Goal: Task Accomplishment & Management: Manage account settings

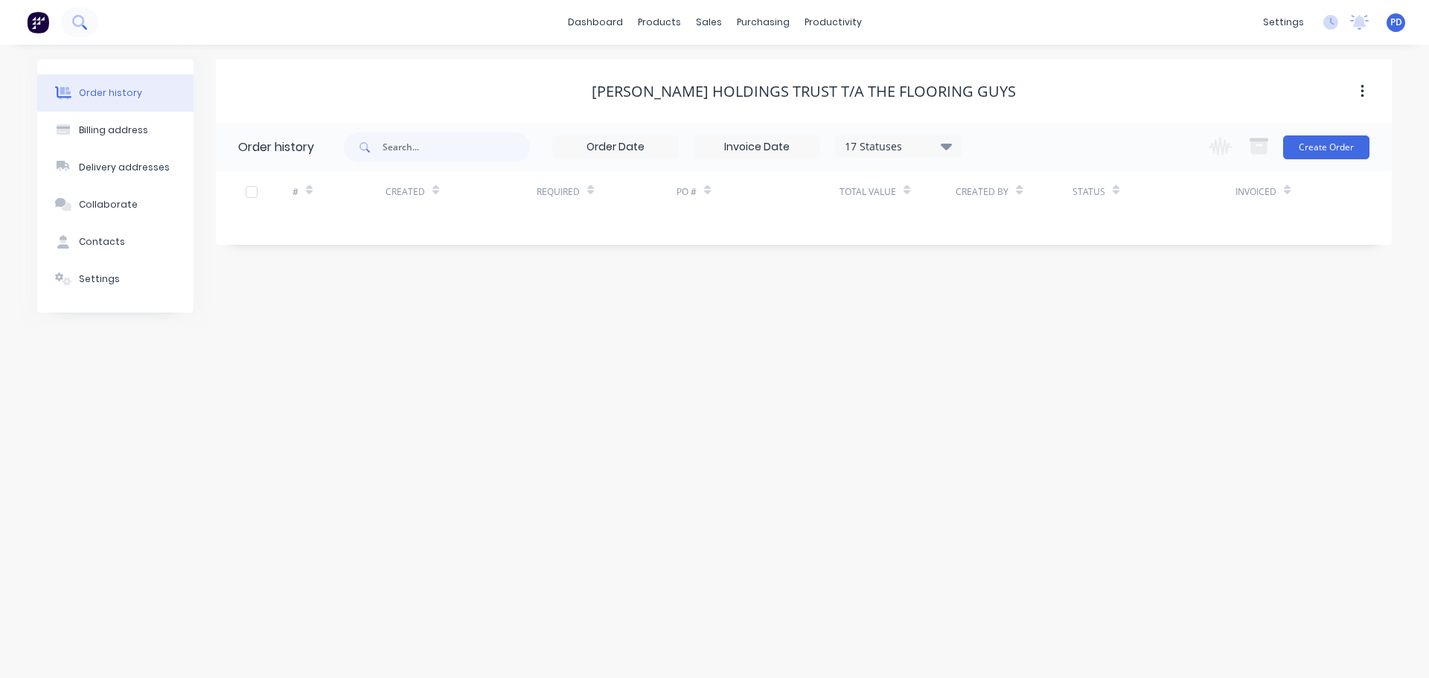
click at [79, 22] on icon at bounding box center [79, 22] width 14 height 14
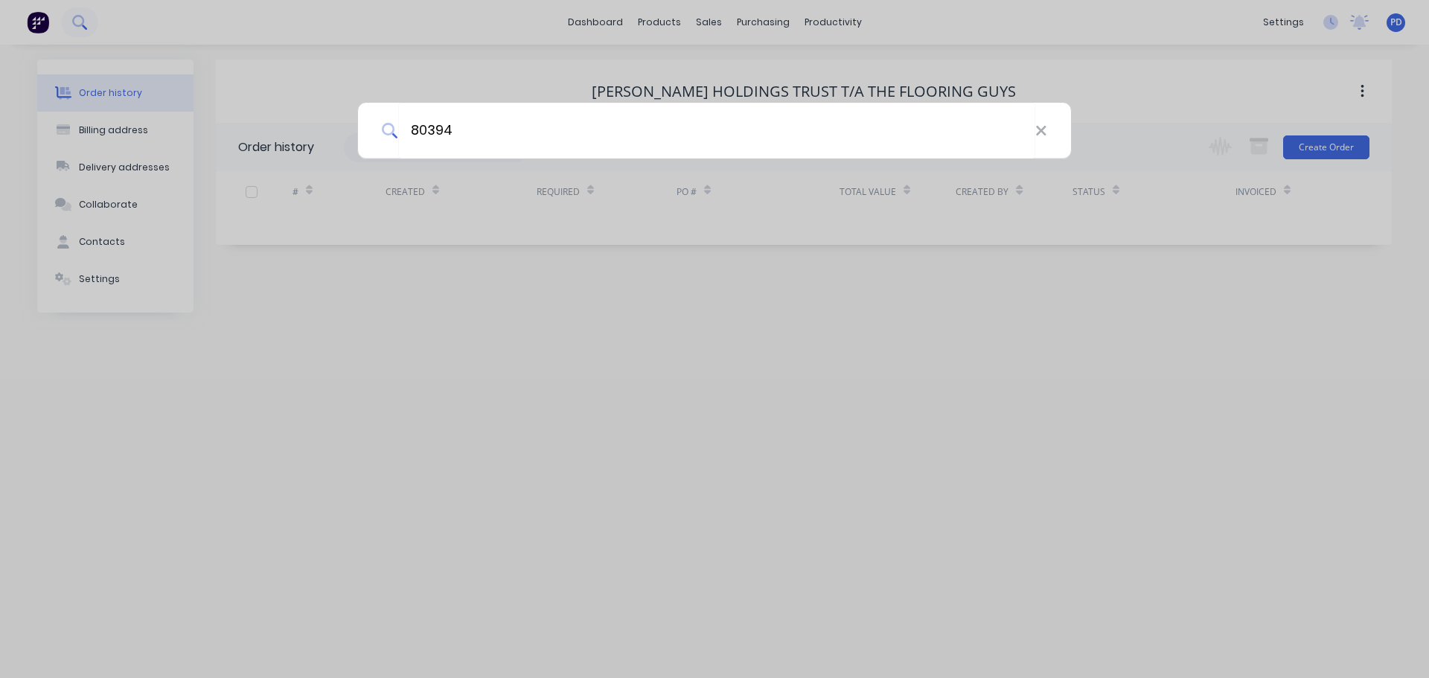
type input "80394"
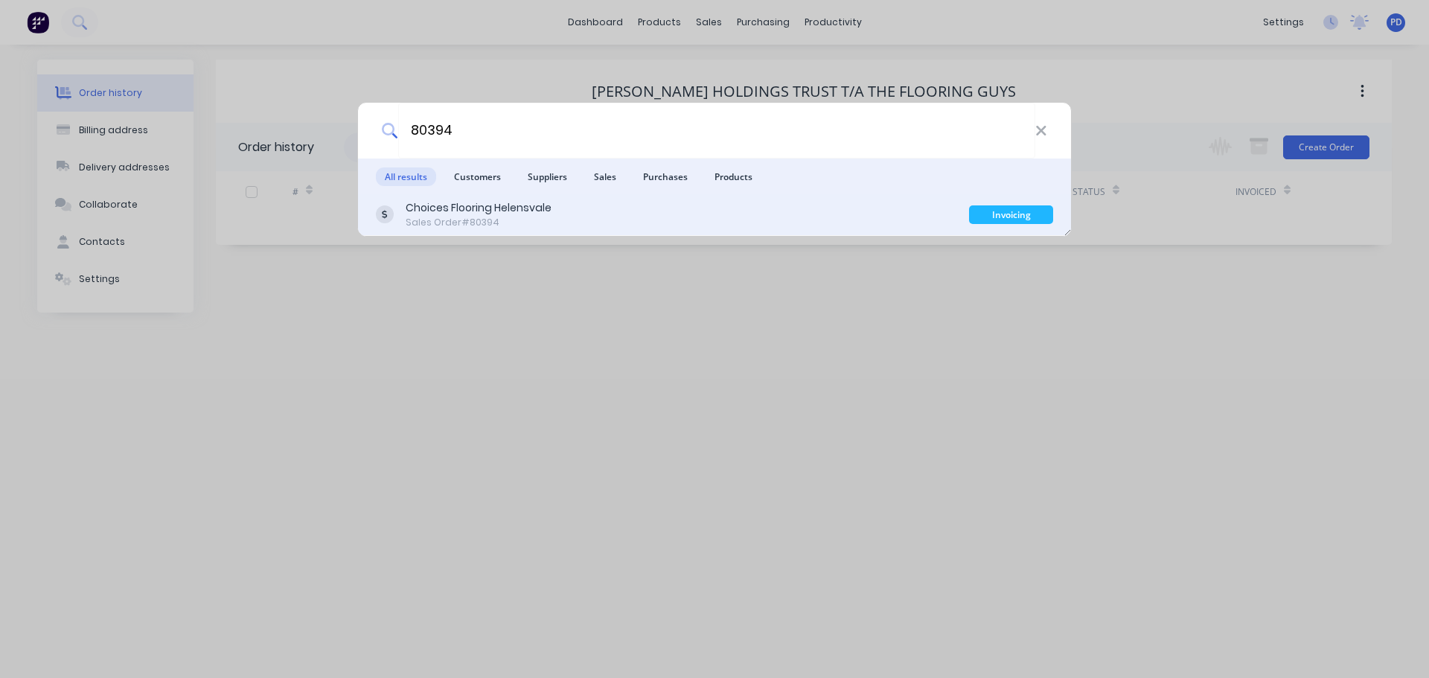
click at [455, 211] on div "Choices Flooring Helensvale" at bounding box center [479, 208] width 146 height 16
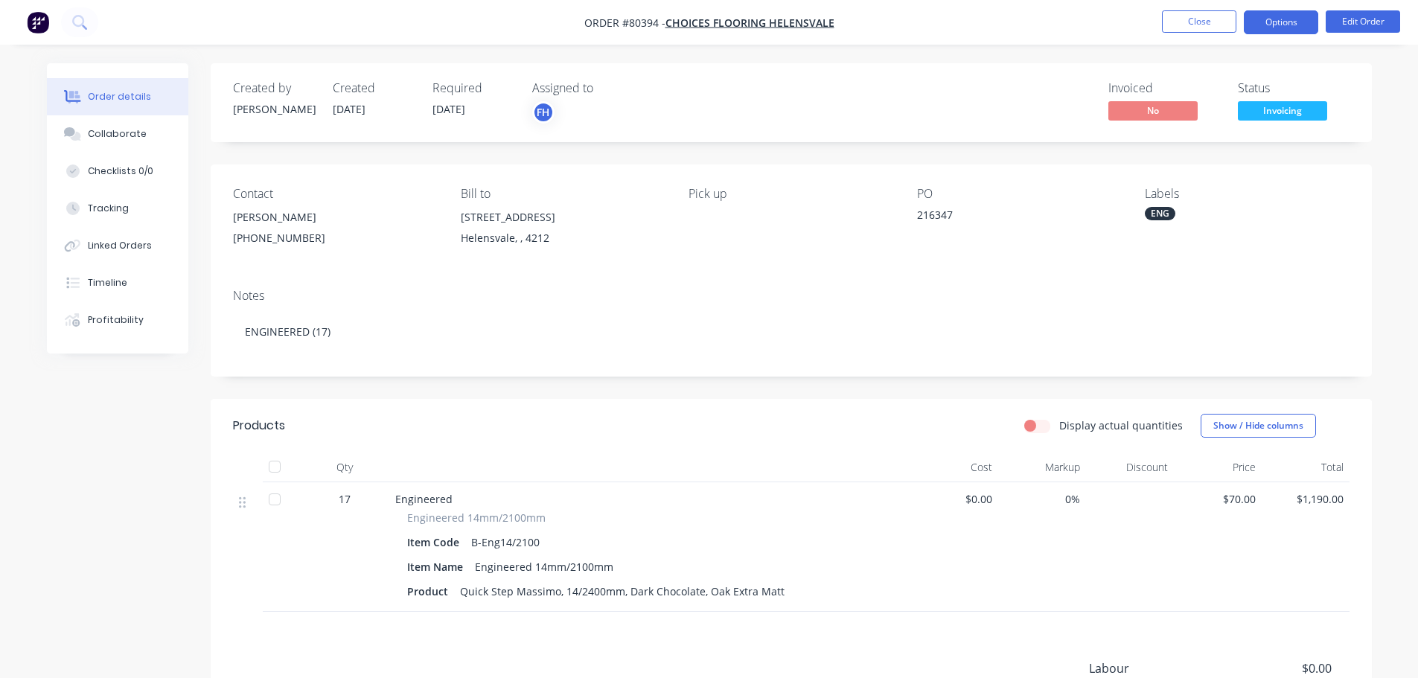
click at [1263, 14] on button "Options" at bounding box center [1281, 22] width 74 height 24
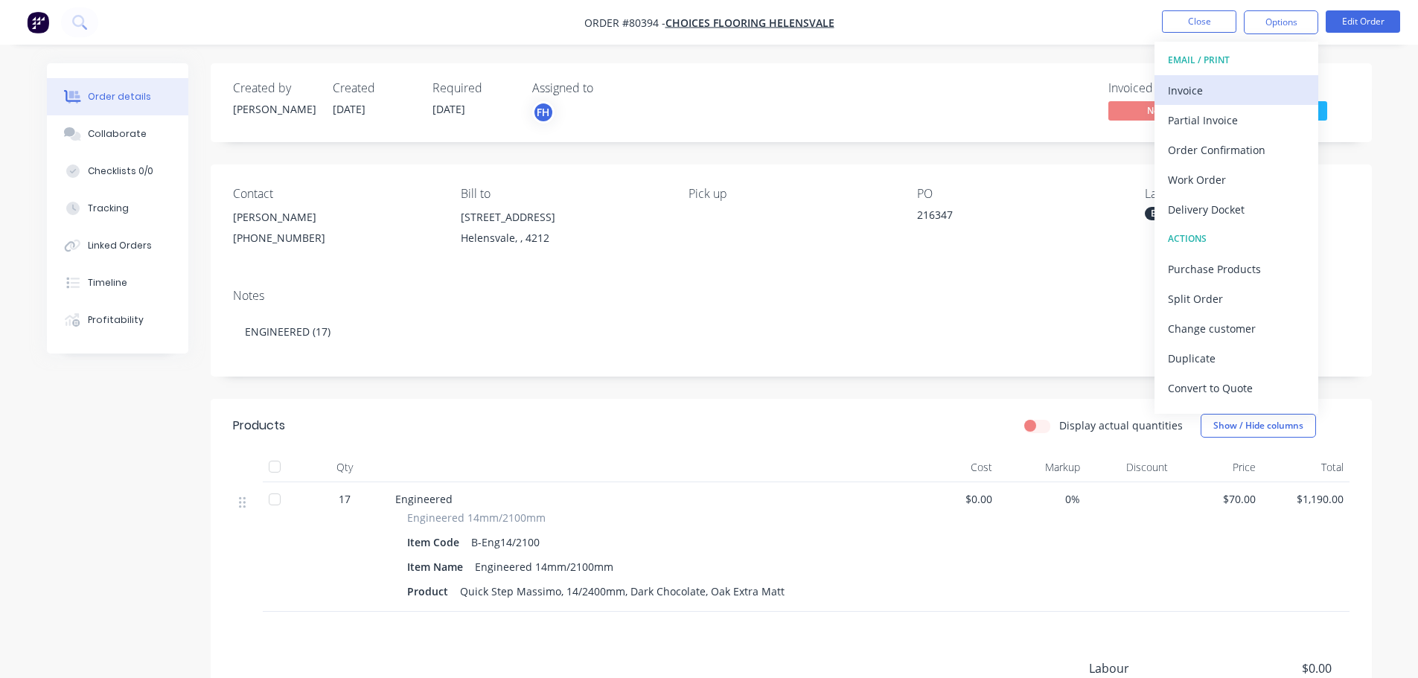
click at [1176, 83] on div "Invoice" at bounding box center [1236, 91] width 137 height 22
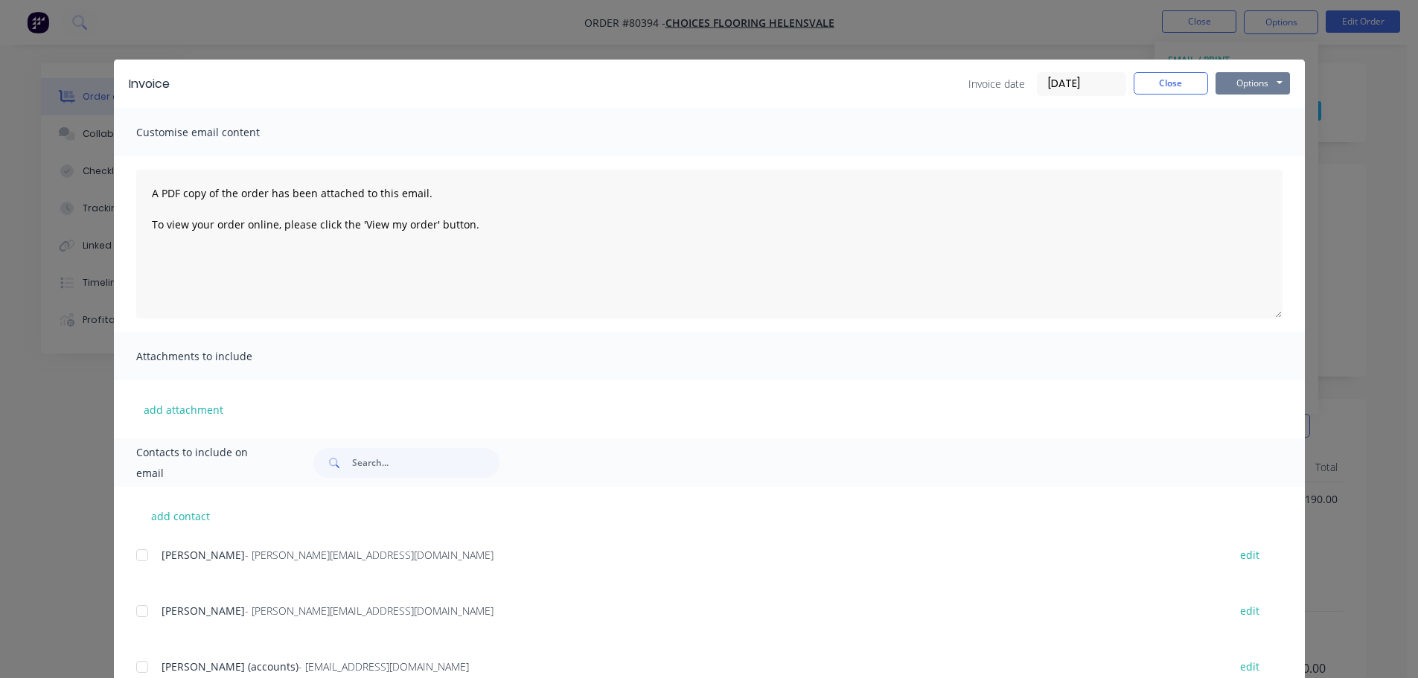
click at [1237, 89] on button "Options" at bounding box center [1252, 83] width 74 height 22
click at [1244, 141] on button "Print" at bounding box center [1262, 134] width 95 height 25
click at [1163, 84] on button "Close" at bounding box center [1171, 83] width 74 height 22
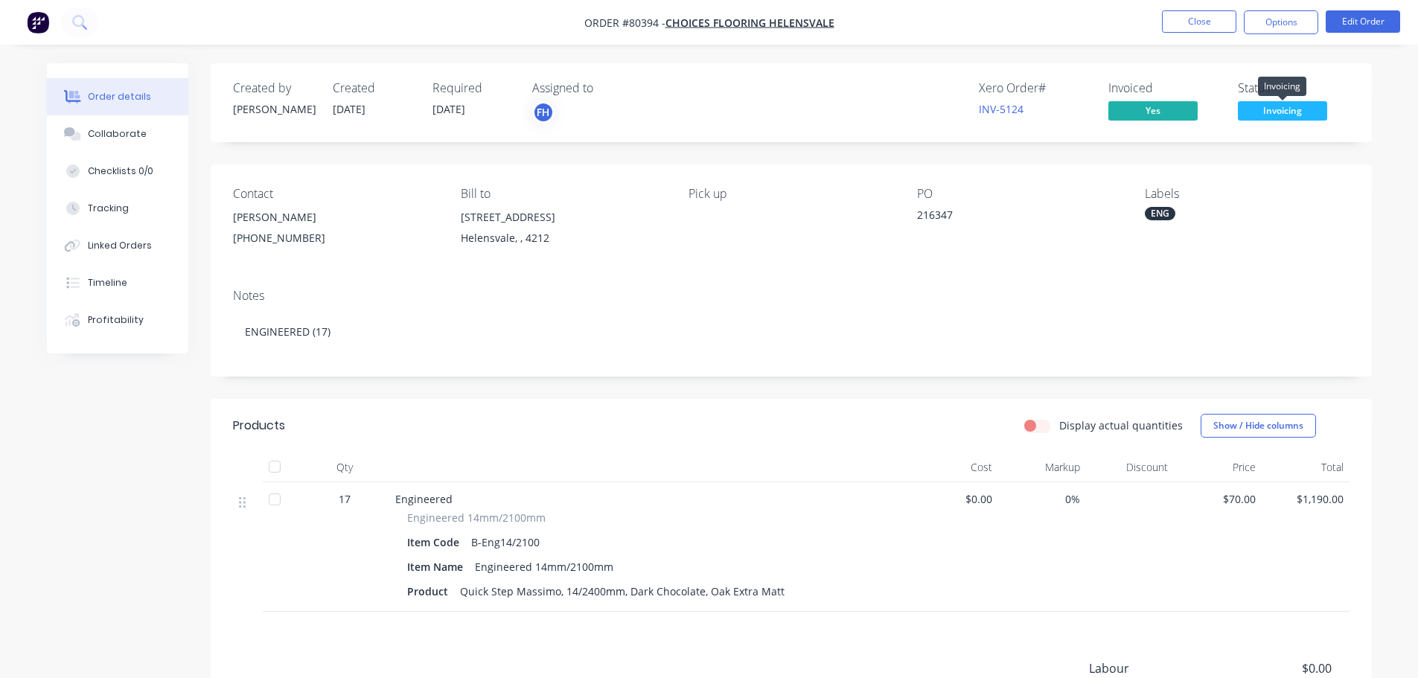
click at [1283, 108] on span "Invoicing" at bounding box center [1282, 110] width 89 height 19
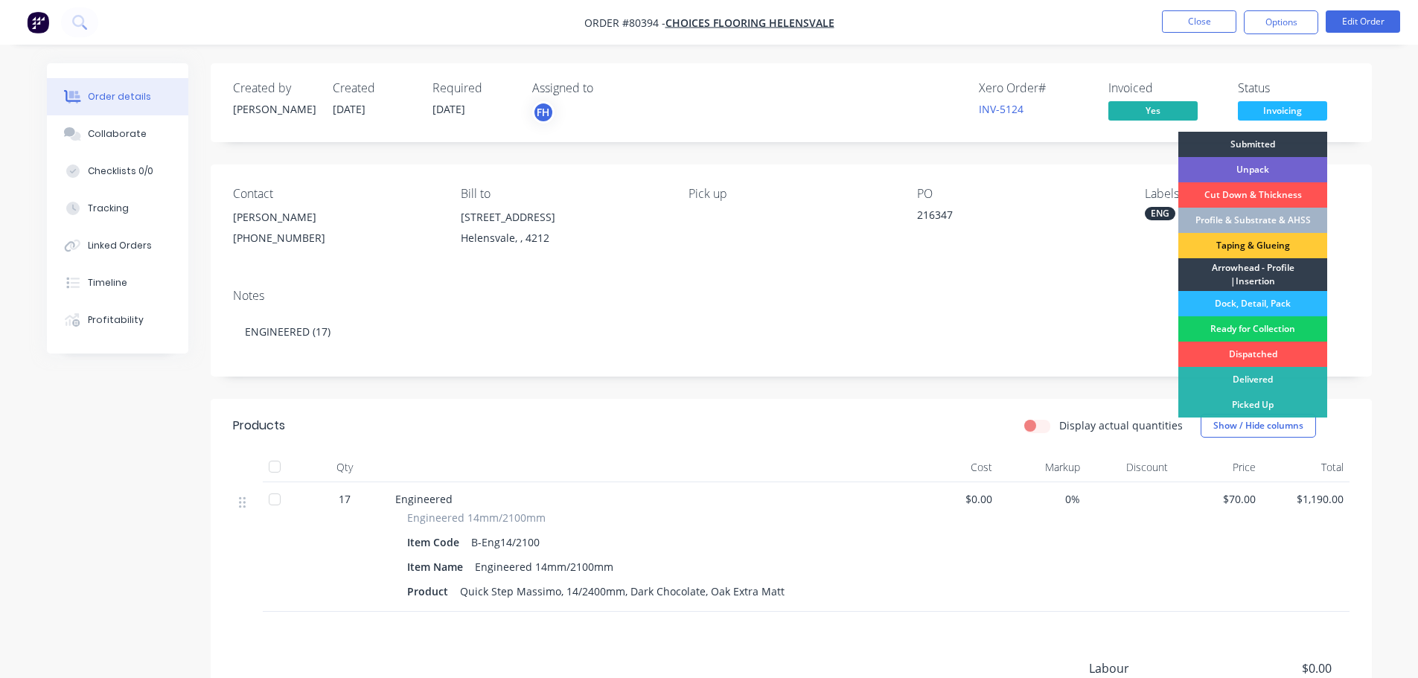
click at [1242, 324] on div "Ready for Collection" at bounding box center [1252, 328] width 149 height 25
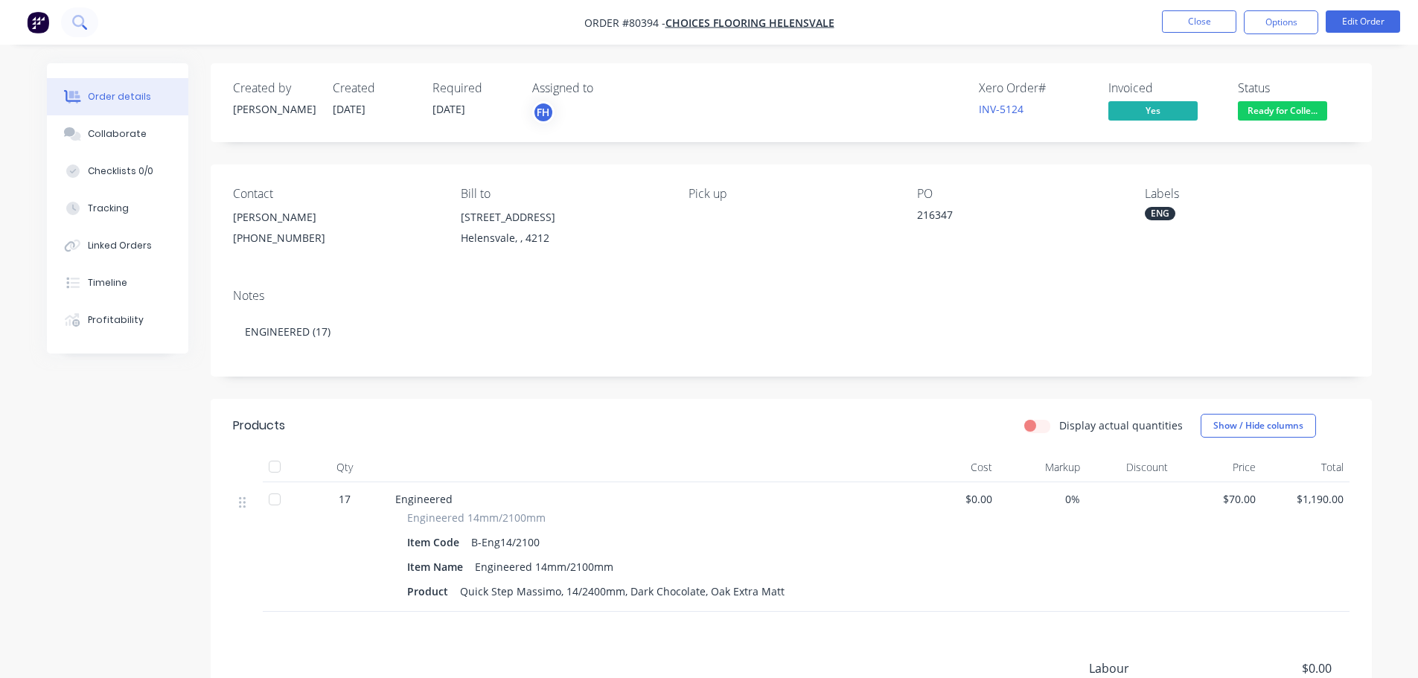
click at [82, 22] on icon at bounding box center [79, 22] width 14 height 14
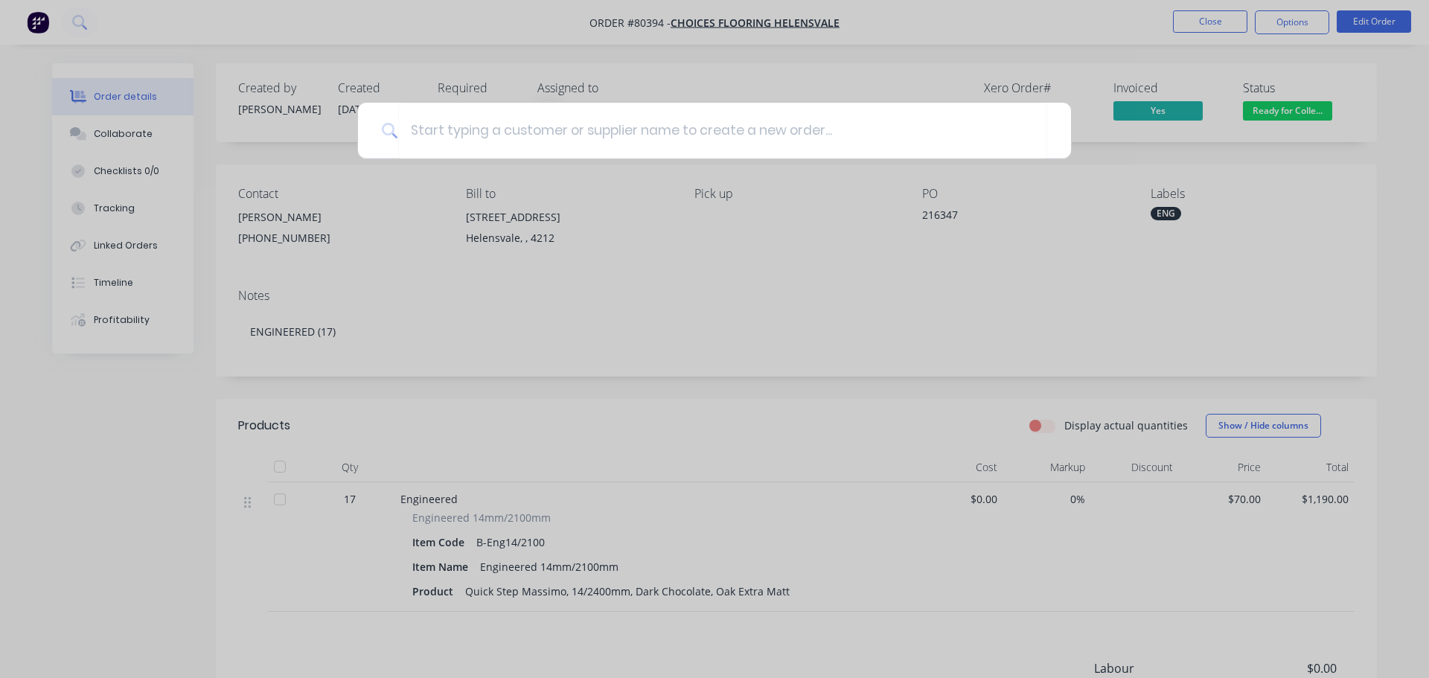
click at [746, 310] on div at bounding box center [714, 339] width 1429 height 678
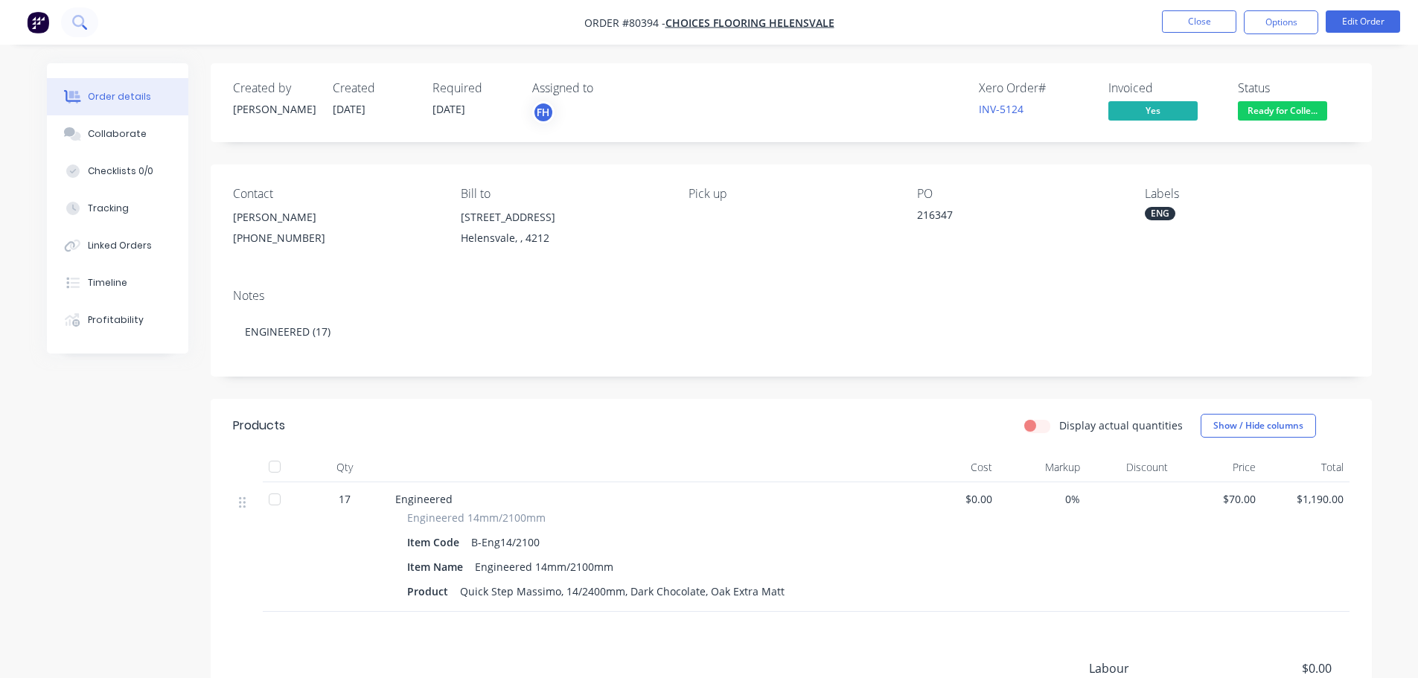
click at [76, 17] on icon at bounding box center [78, 21] width 12 height 12
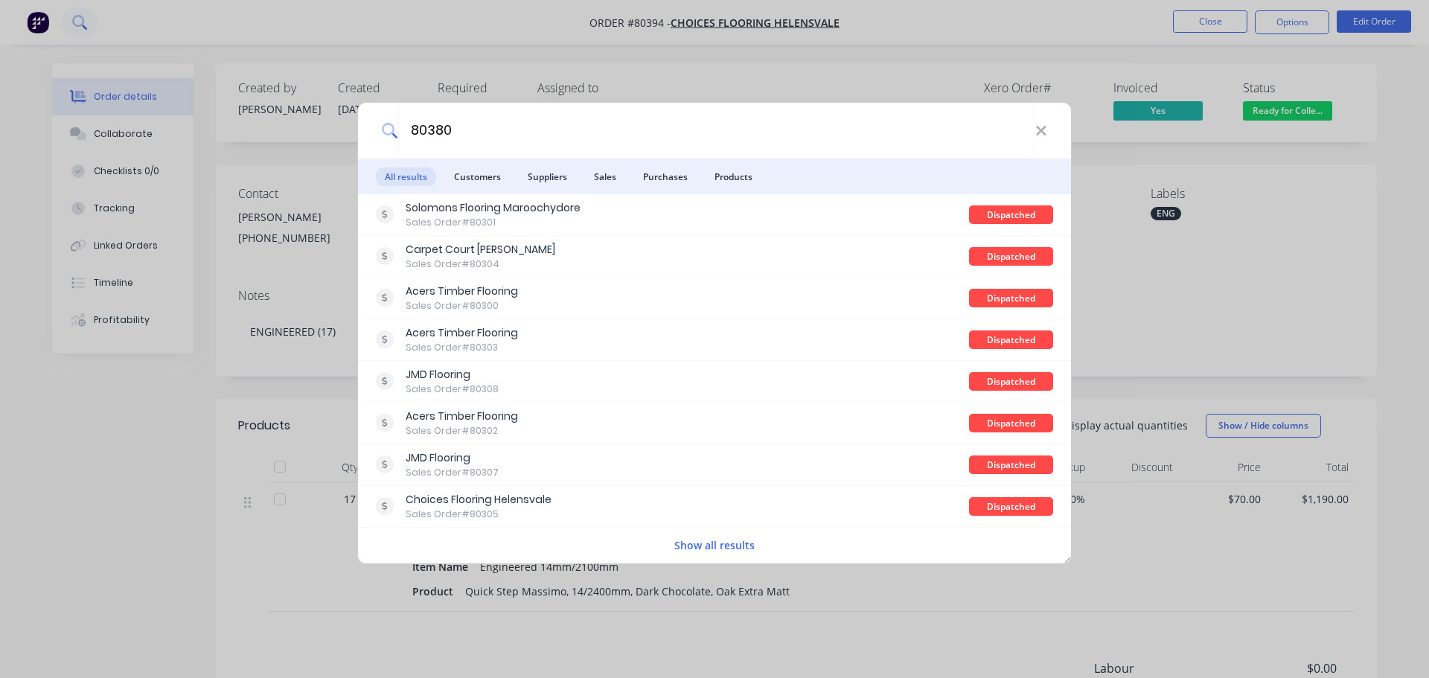
type input "80380"
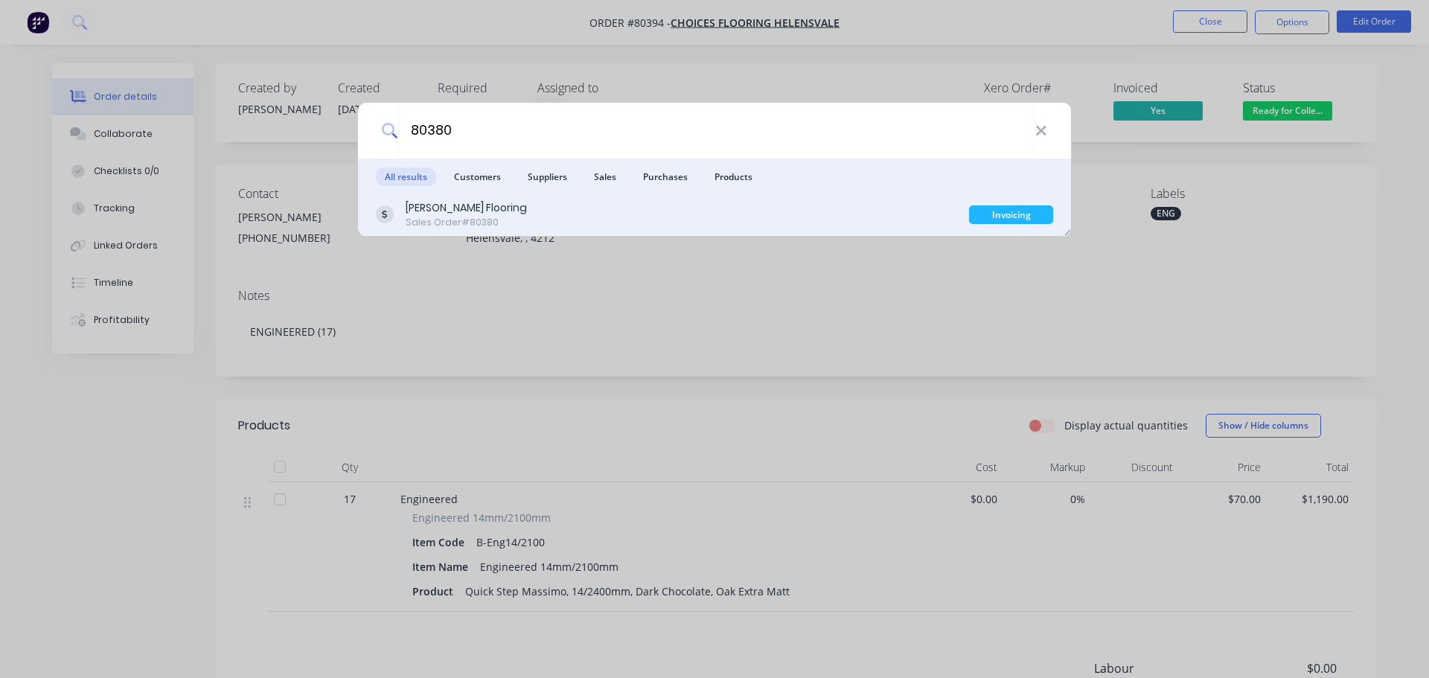
click at [433, 219] on div "Sales Order #80380" at bounding box center [466, 222] width 121 height 13
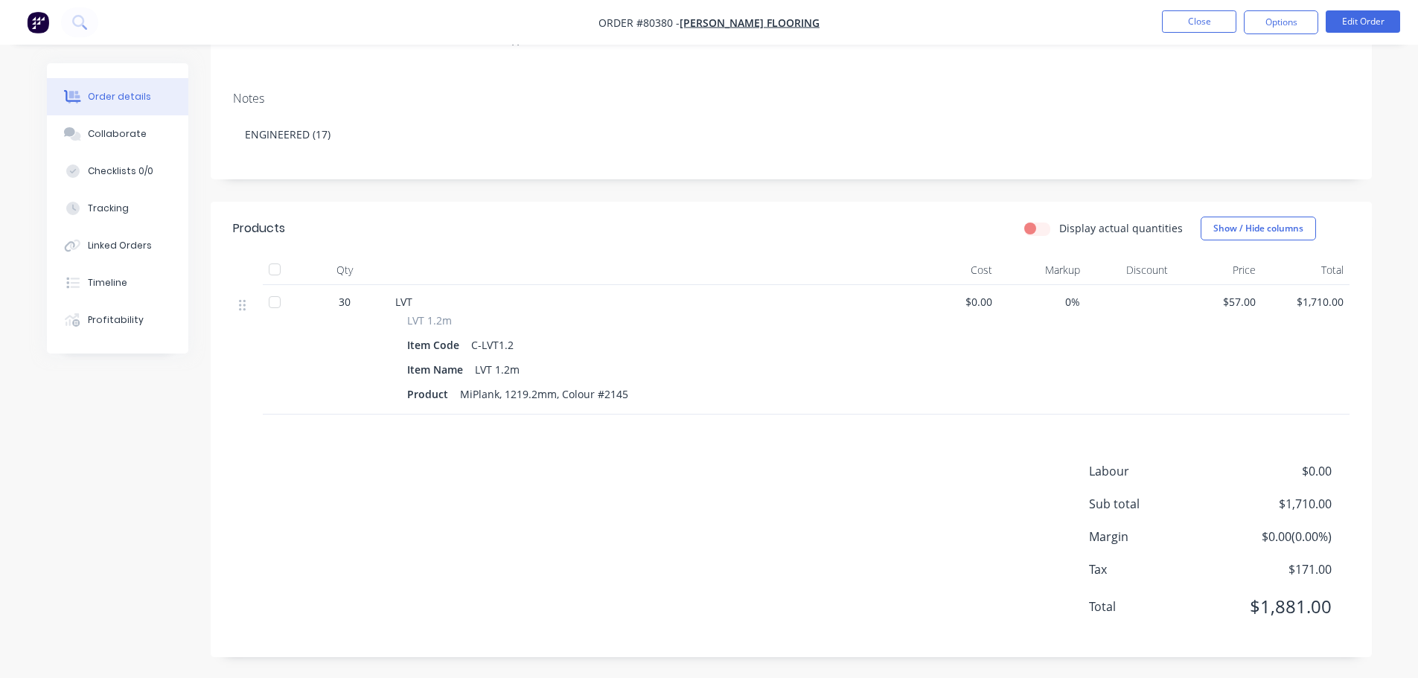
scroll to position [199, 0]
click at [1354, 23] on button "Edit Order" at bounding box center [1363, 21] width 74 height 22
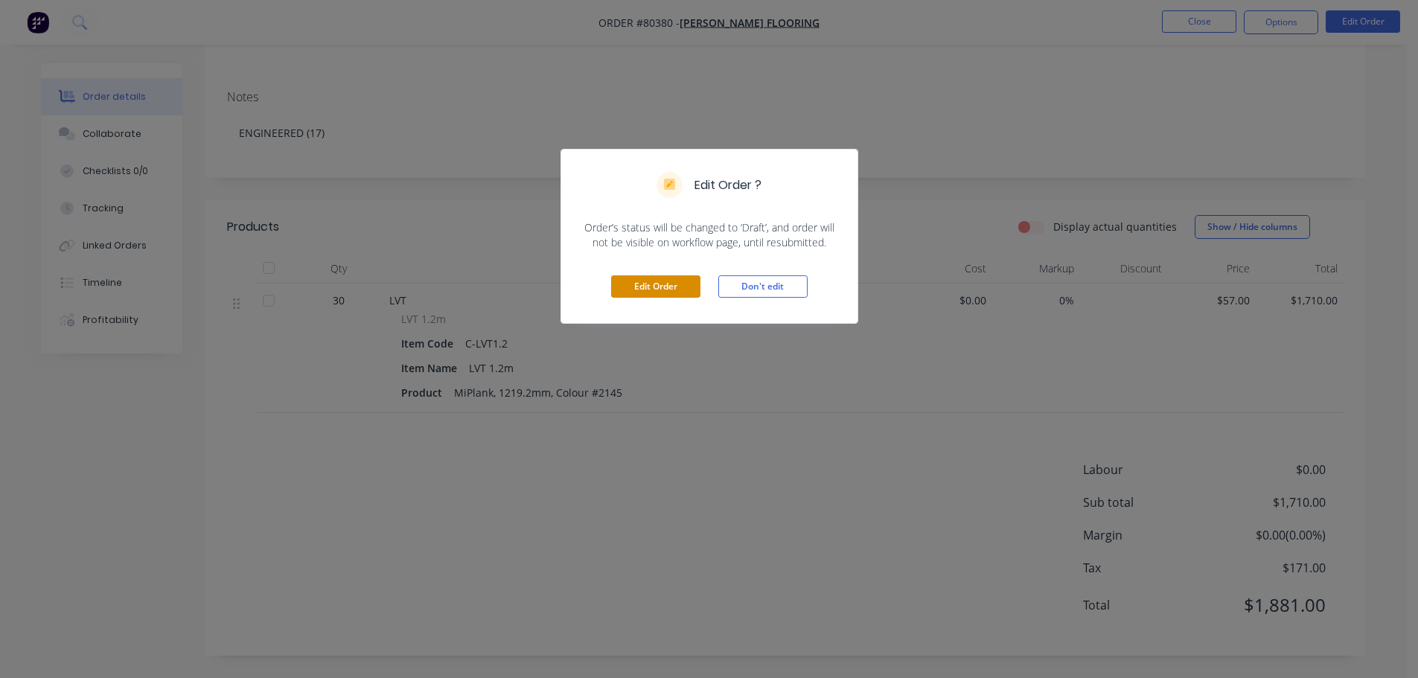
click at [659, 279] on button "Edit Order" at bounding box center [655, 286] width 89 height 22
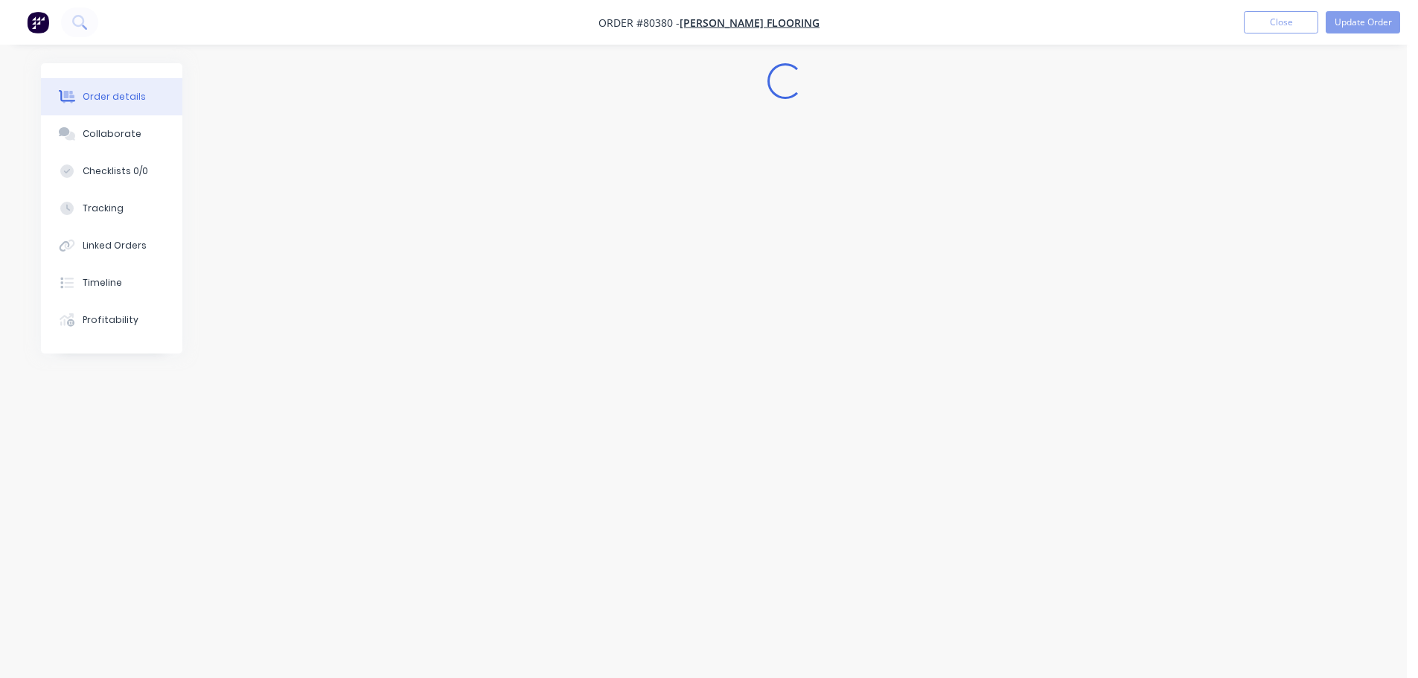
scroll to position [0, 0]
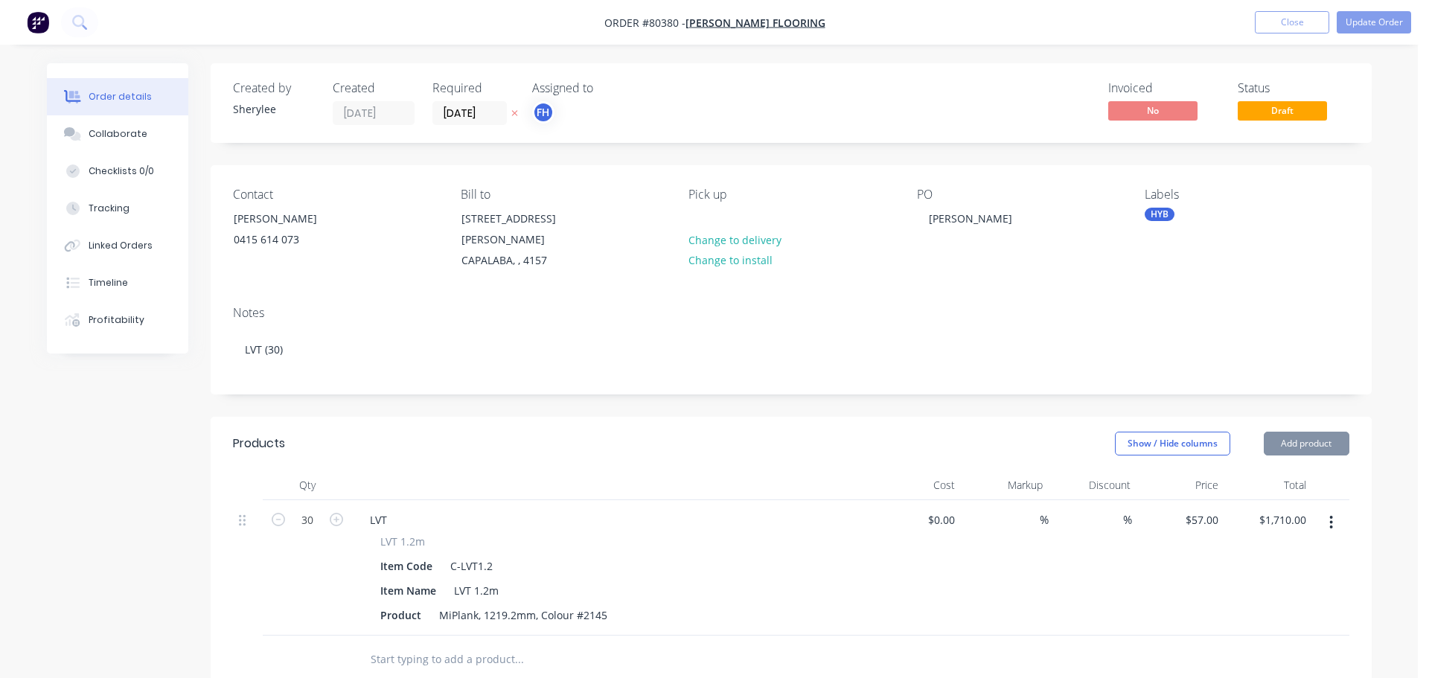
type input "$57.00"
type input "$1,710.00"
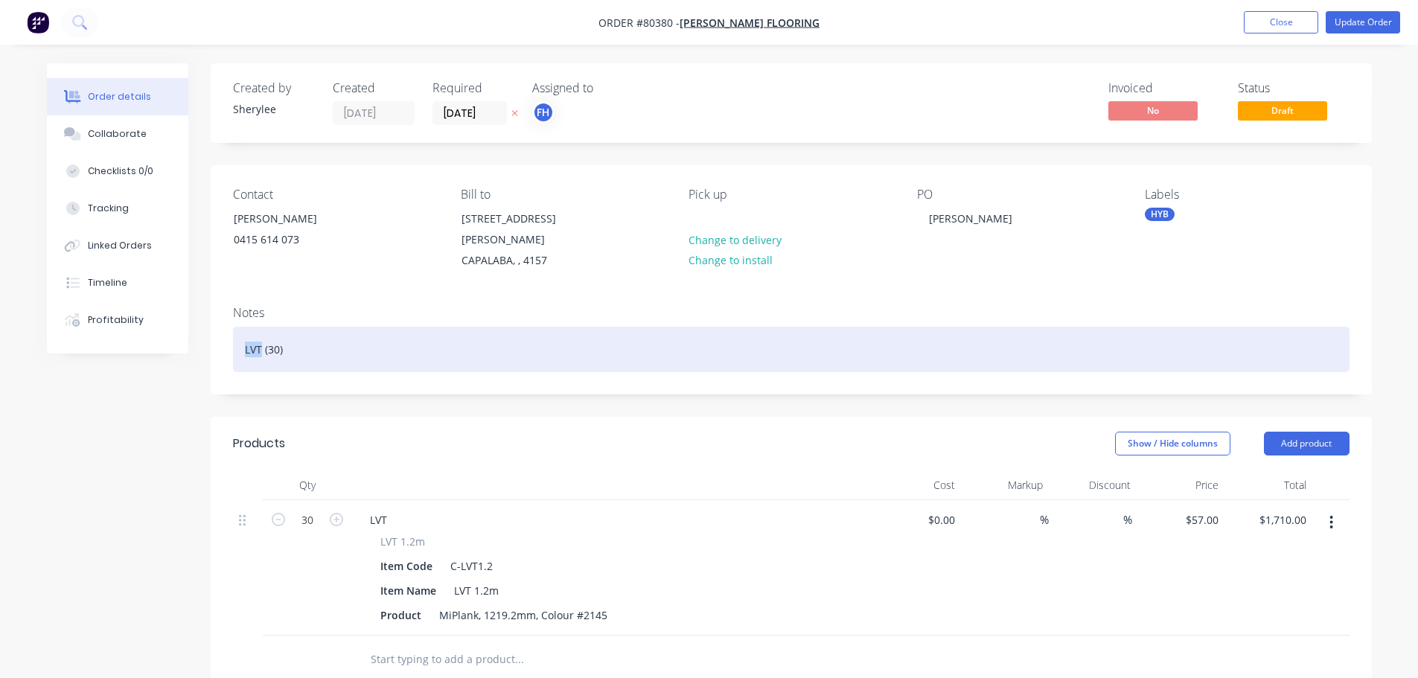
drag, startPoint x: 260, startPoint y: 332, endPoint x: 235, endPoint y: 339, distance: 25.7
click at [235, 339] on div "LVT (30)" at bounding box center [791, 349] width 1116 height 45
drag, startPoint x: 275, startPoint y: 335, endPoint x: 204, endPoint y: 333, distance: 71.5
click at [204, 333] on div "Order details Collaborate Checklists 0/0 Tracking Linked Orders Timeline Profit…" at bounding box center [709, 563] width 1355 height 1000
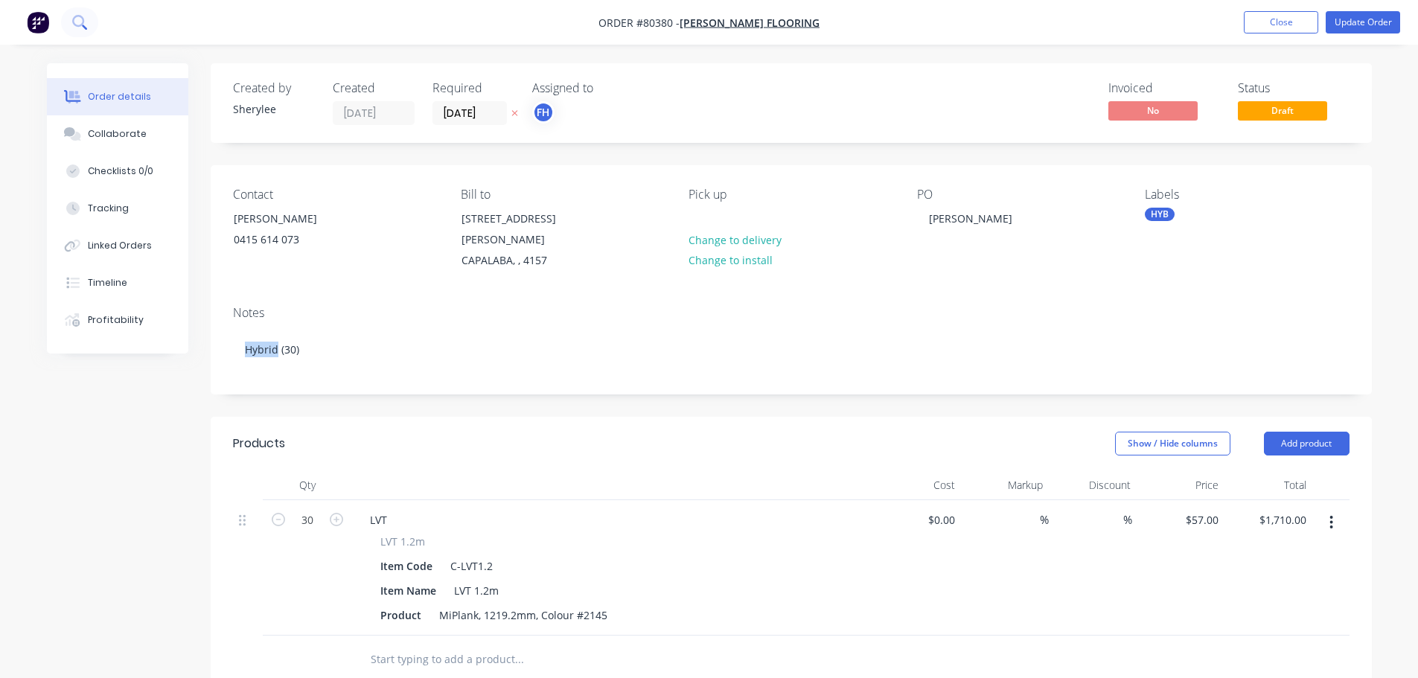
click at [85, 25] on icon at bounding box center [79, 22] width 14 height 14
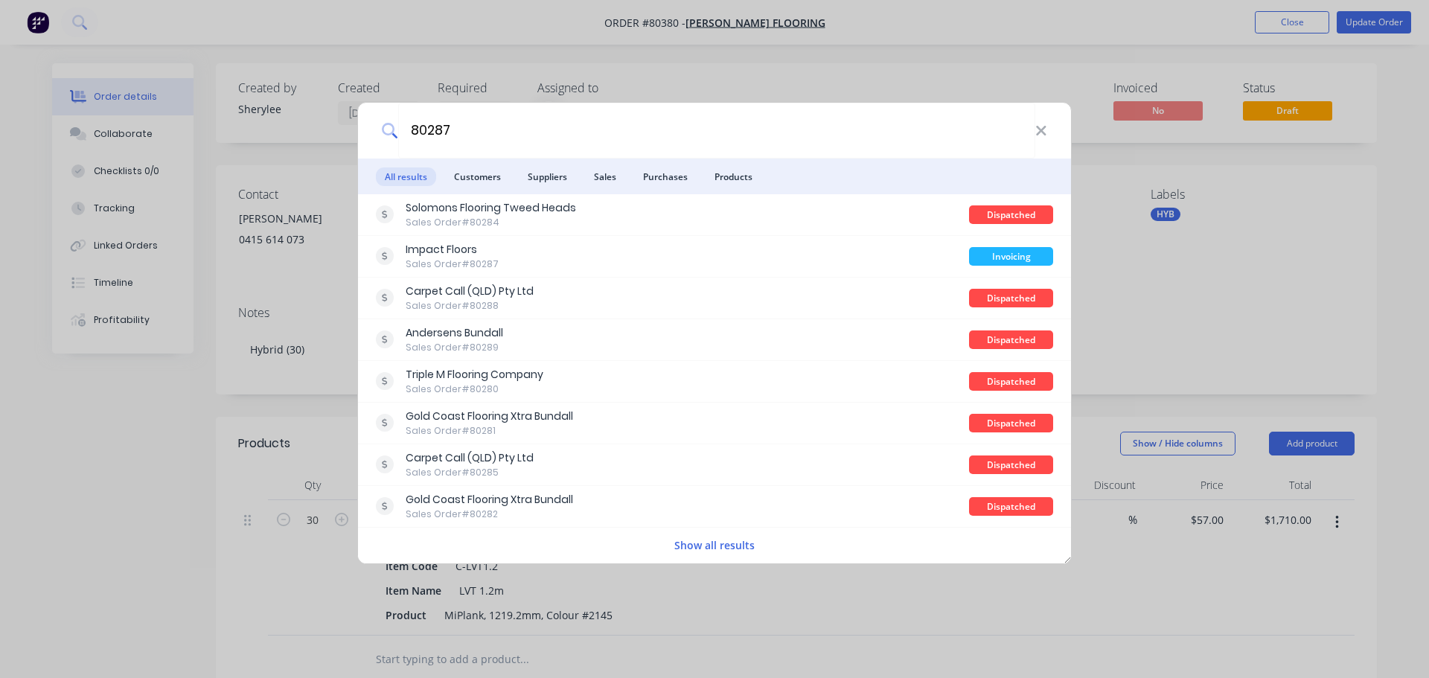
type input "80287"
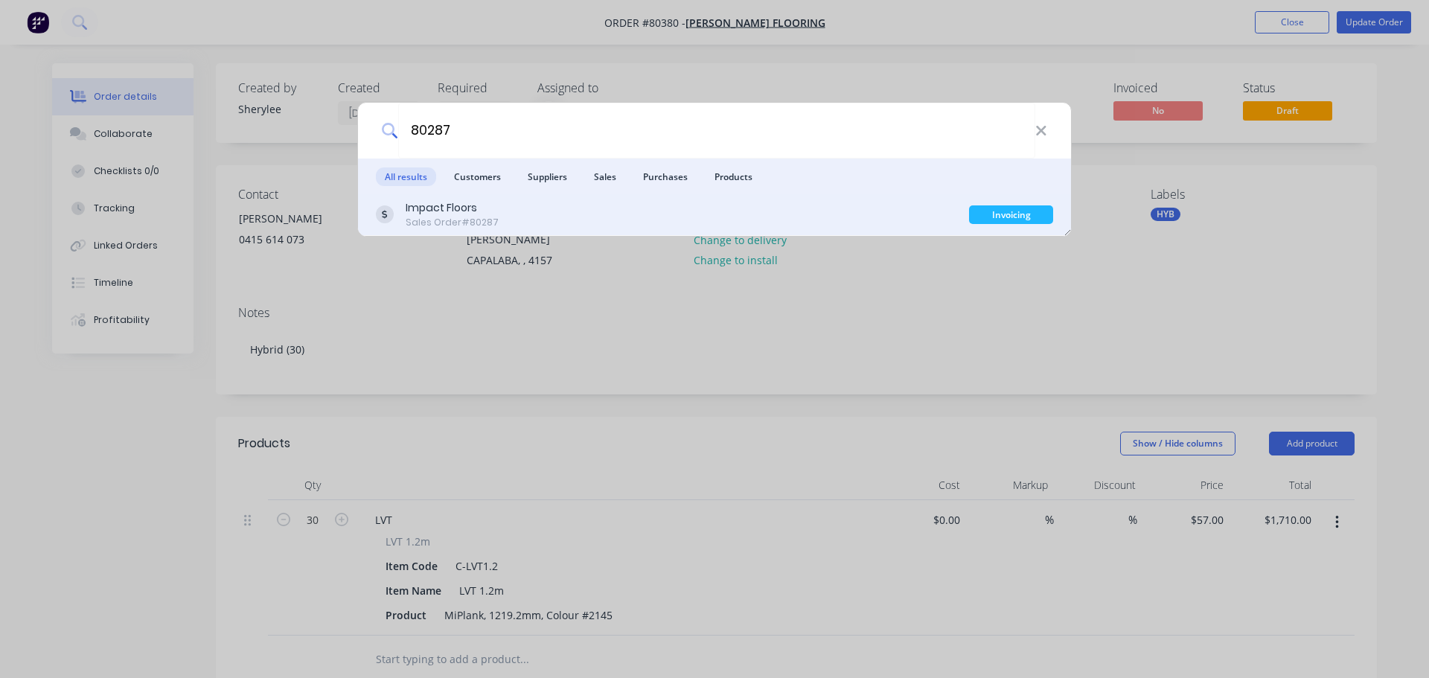
click at [450, 209] on div "Impact Floors" at bounding box center [452, 208] width 93 height 16
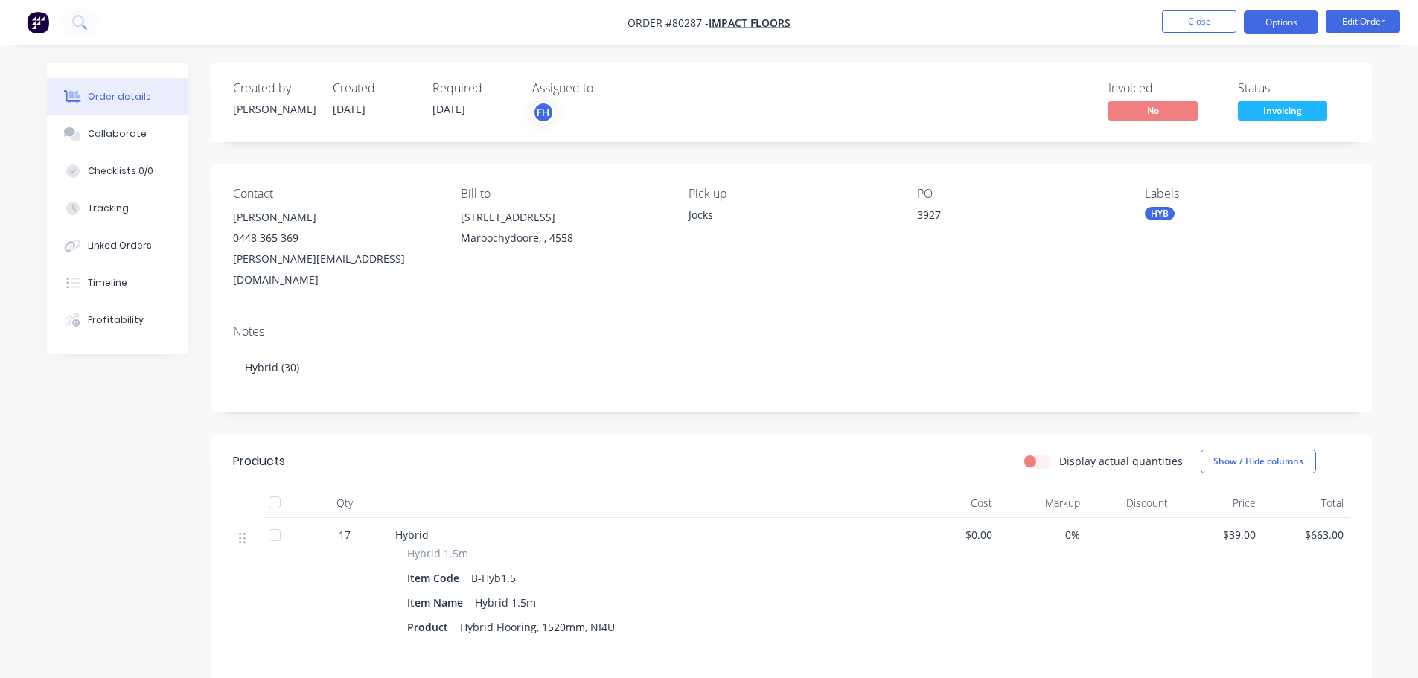
click at [1283, 22] on button "Options" at bounding box center [1281, 22] width 74 height 24
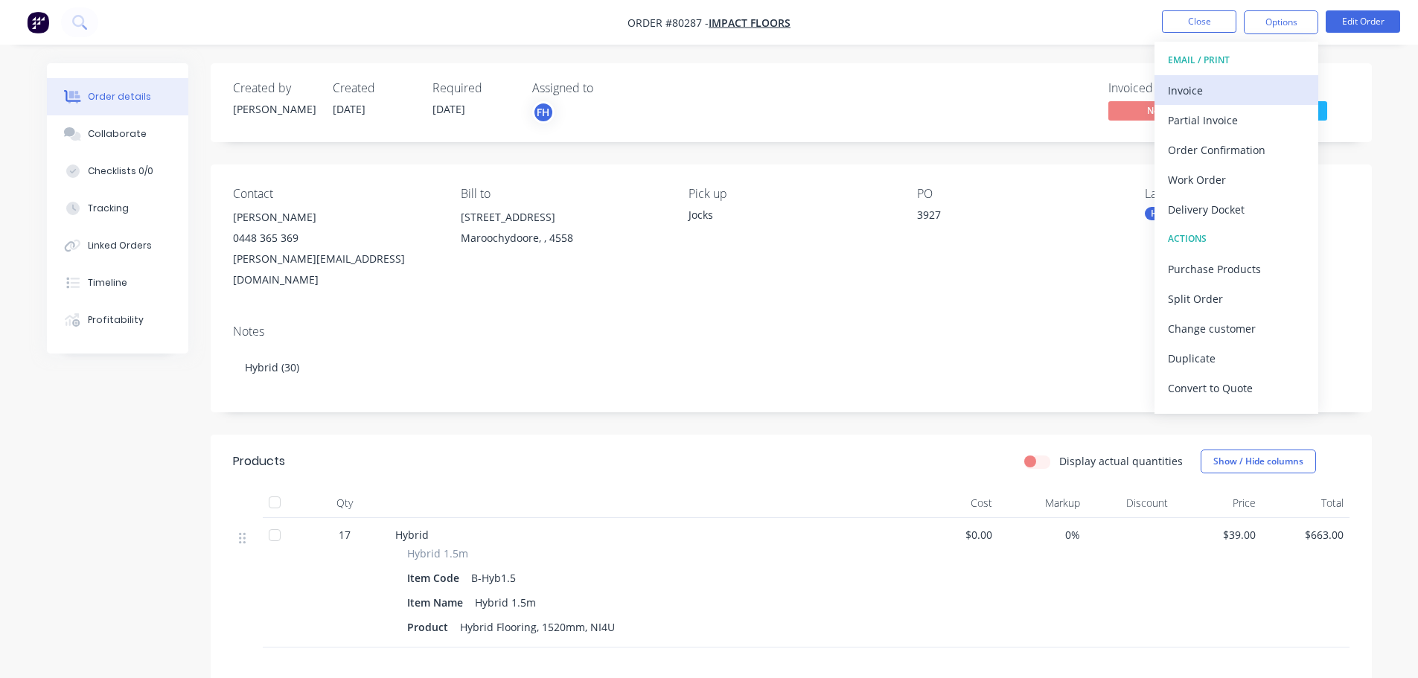
click at [1205, 83] on div "Invoice" at bounding box center [1236, 91] width 137 height 22
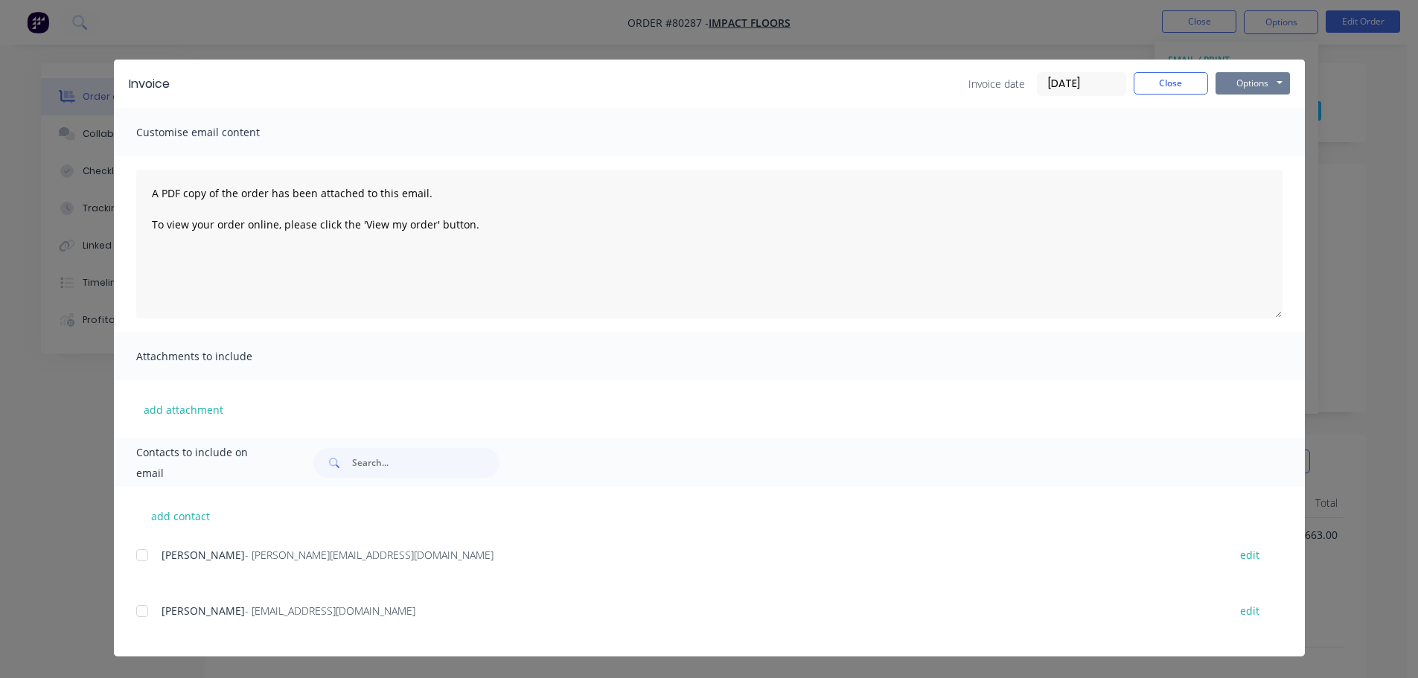
click at [1247, 80] on button "Options" at bounding box center [1252, 83] width 74 height 22
click at [1257, 130] on button "Print" at bounding box center [1262, 134] width 95 height 25
